Goal: Transaction & Acquisition: Purchase product/service

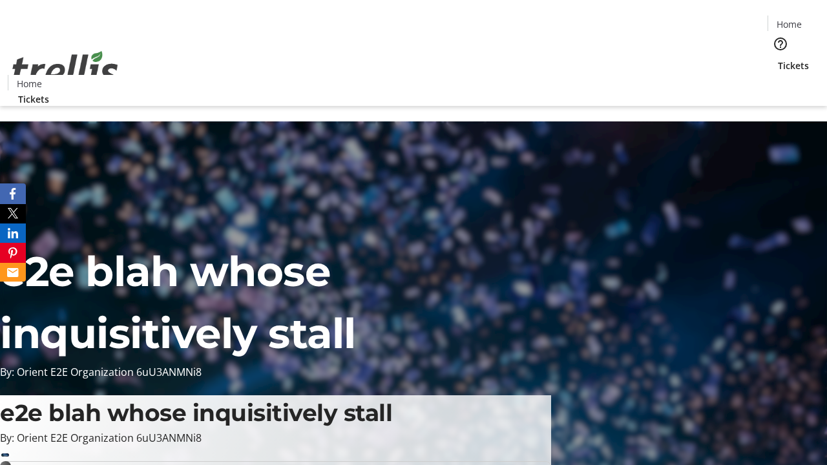
click at [778, 59] on span "Tickets" at bounding box center [793, 66] width 31 height 14
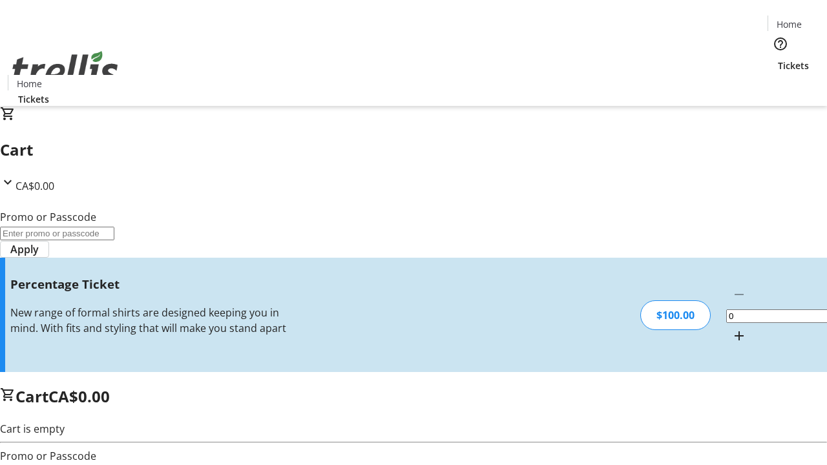
click at [731, 328] on mat-icon "Increment by one" at bounding box center [739, 336] width 16 height 16
type input "1"
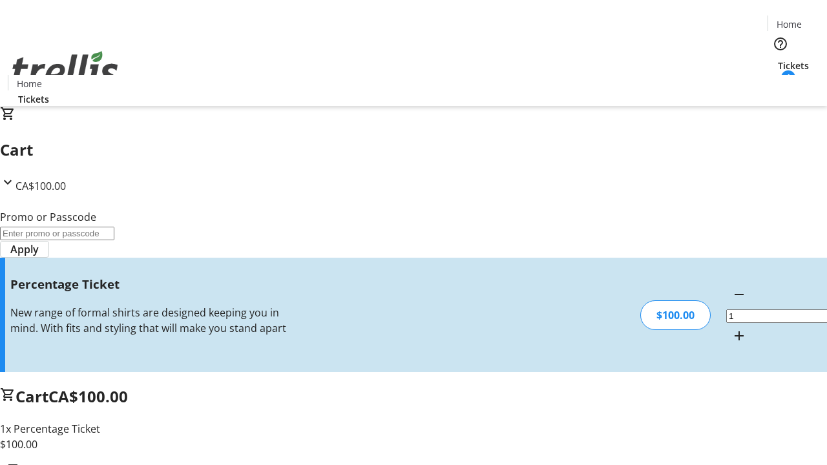
type input "BAR"
